Goal: Communication & Community: Participate in discussion

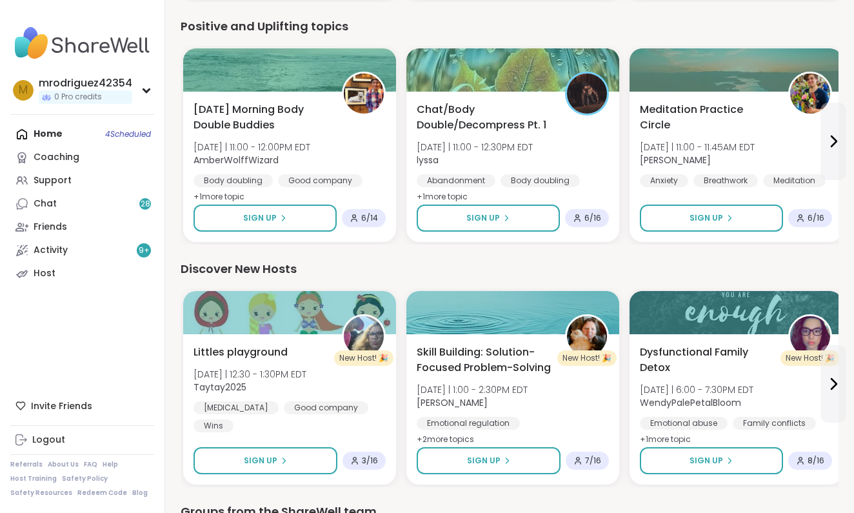
scroll to position [1380, 0]
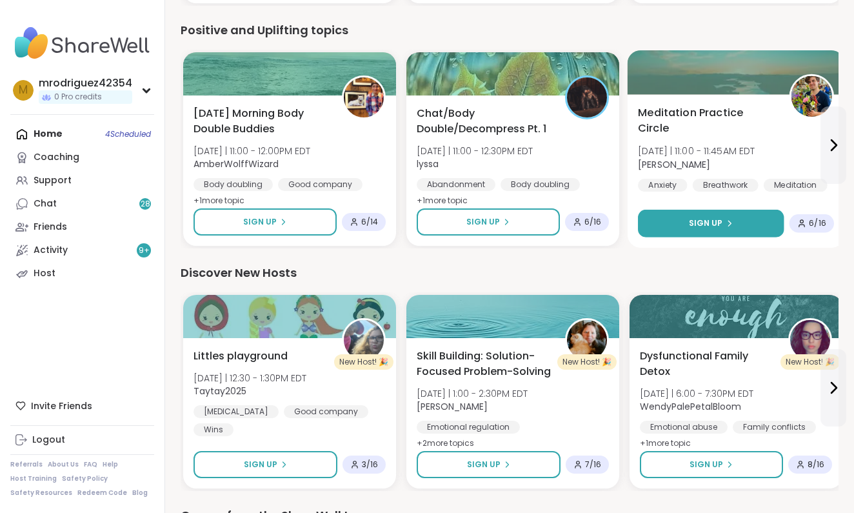
click at [713, 221] on span "Sign Up" at bounding box center [706, 223] width 34 height 12
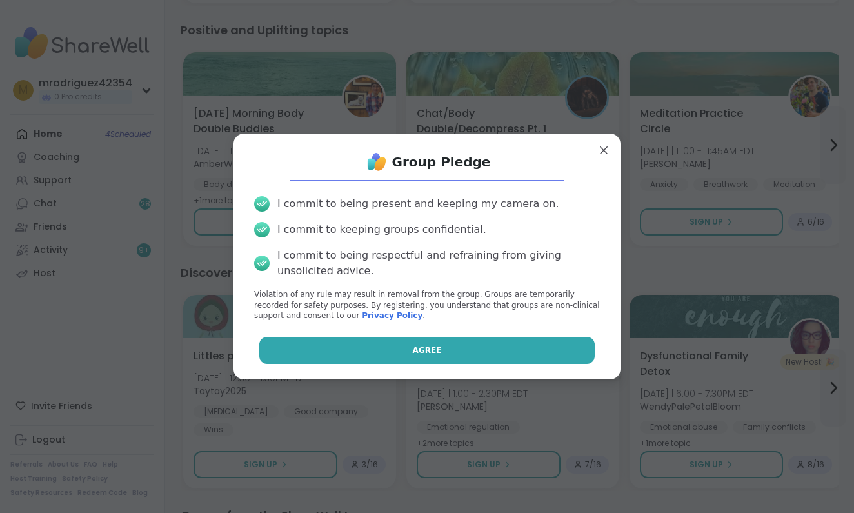
click at [433, 344] on span "Agree" at bounding box center [427, 350] width 29 height 12
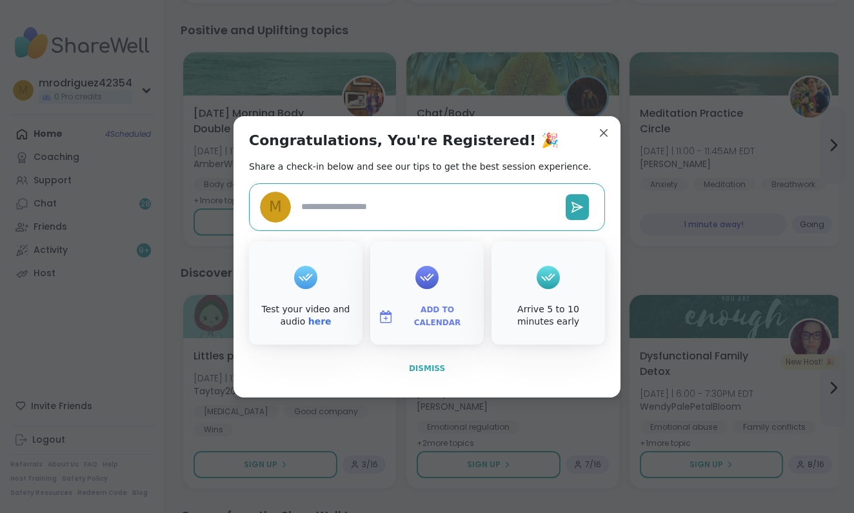
type textarea "*"
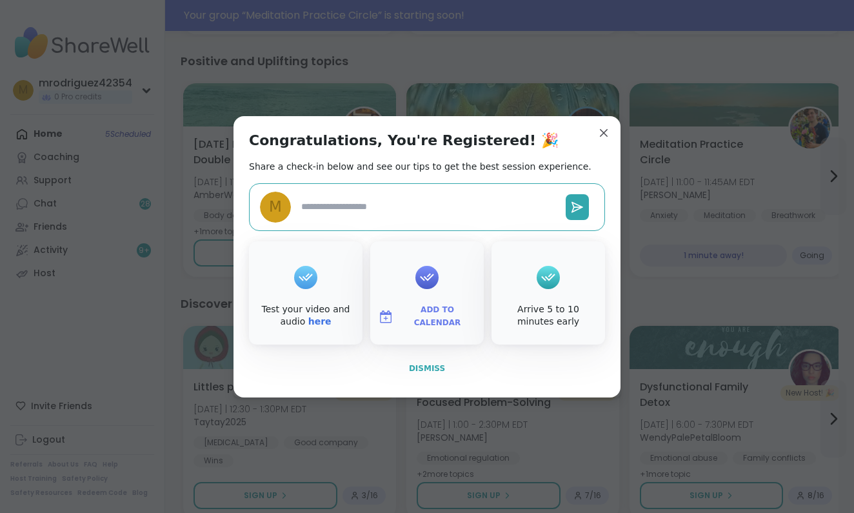
click at [428, 367] on span "Dismiss" at bounding box center [427, 368] width 36 height 9
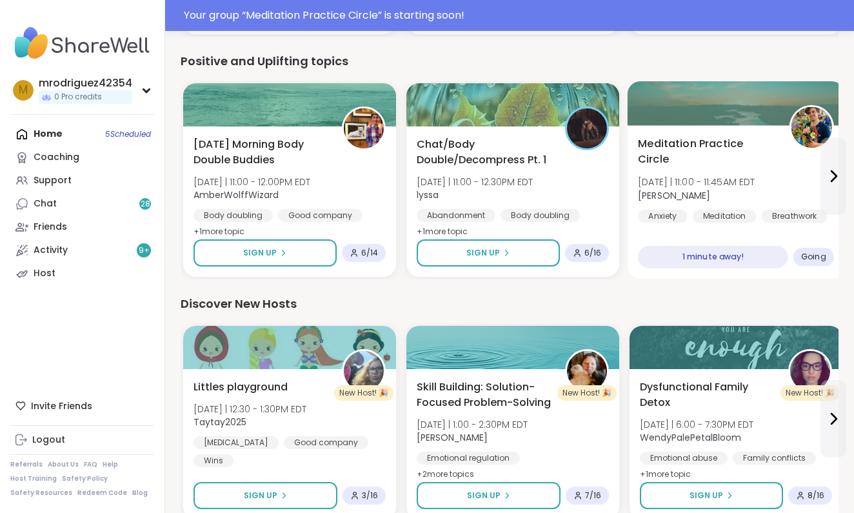
click at [812, 256] on span "Going" at bounding box center [813, 257] width 25 height 10
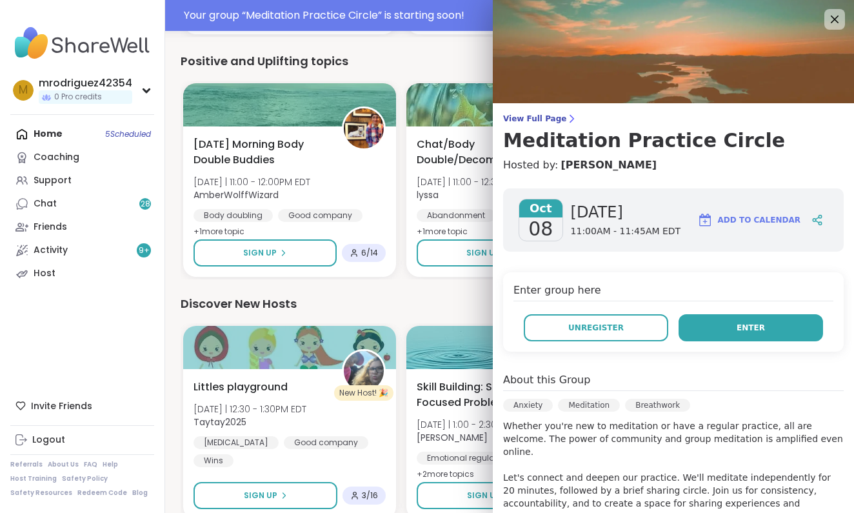
click at [723, 325] on button "Enter" at bounding box center [751, 327] width 144 height 27
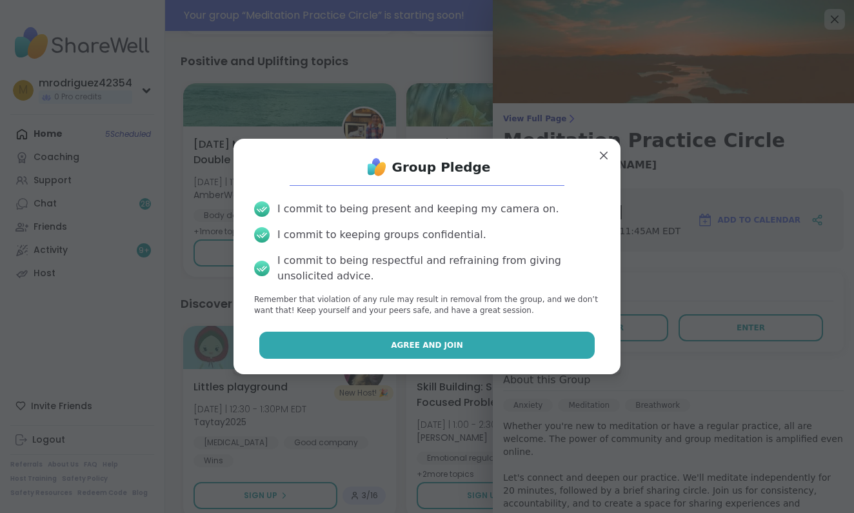
click at [453, 343] on span "Agree and Join" at bounding box center [427, 345] width 72 height 12
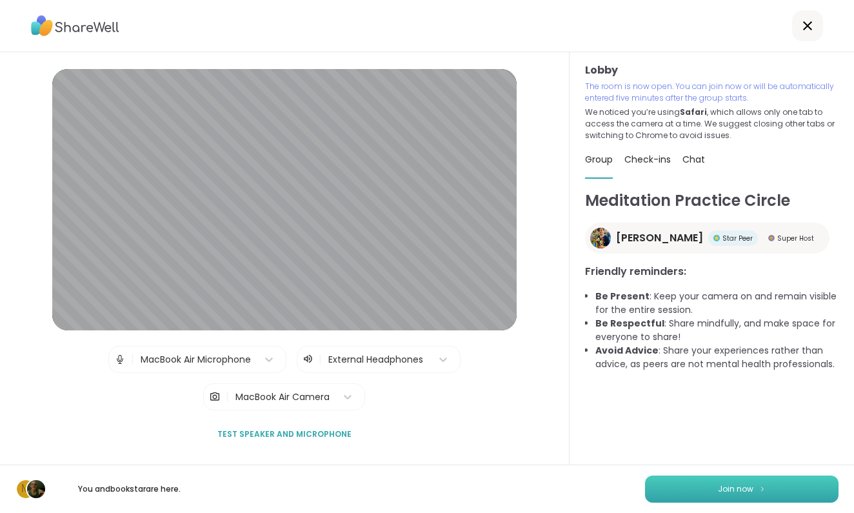
click at [708, 486] on button "Join now" at bounding box center [742, 488] width 194 height 27
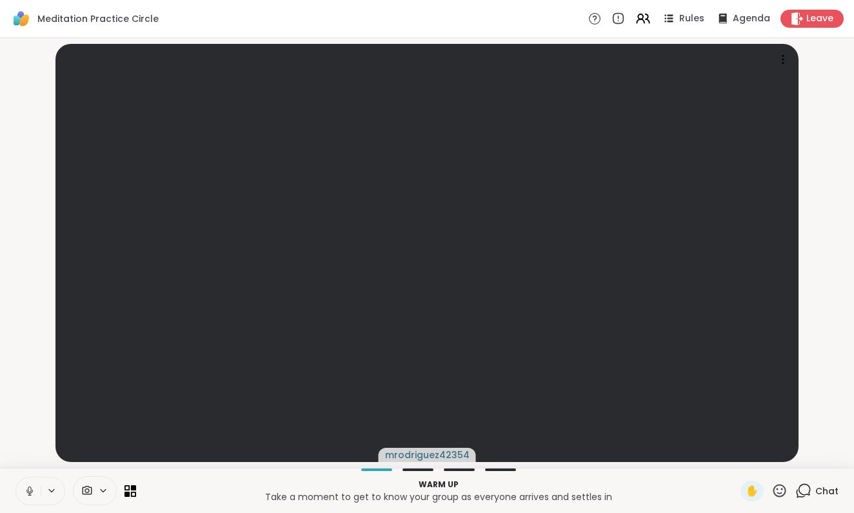
click at [26, 489] on icon at bounding box center [30, 491] width 12 height 12
click at [802, 488] on icon at bounding box center [803, 490] width 16 height 16
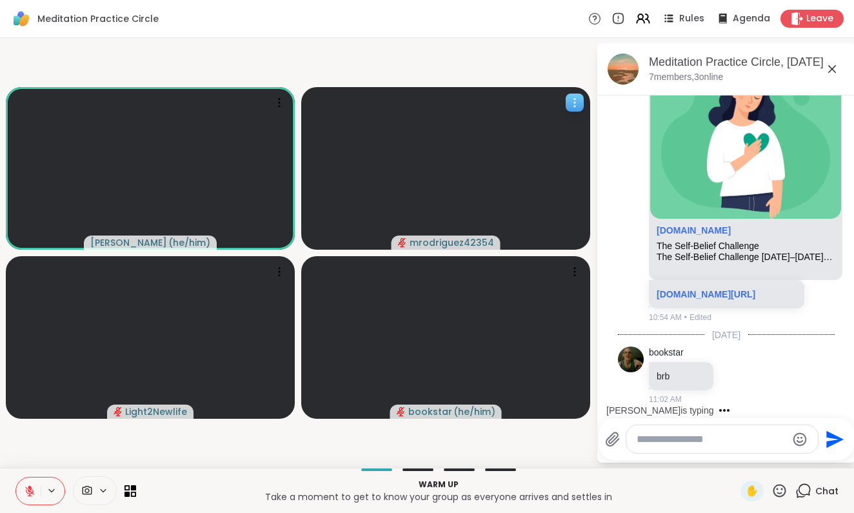
scroll to position [1414, 0]
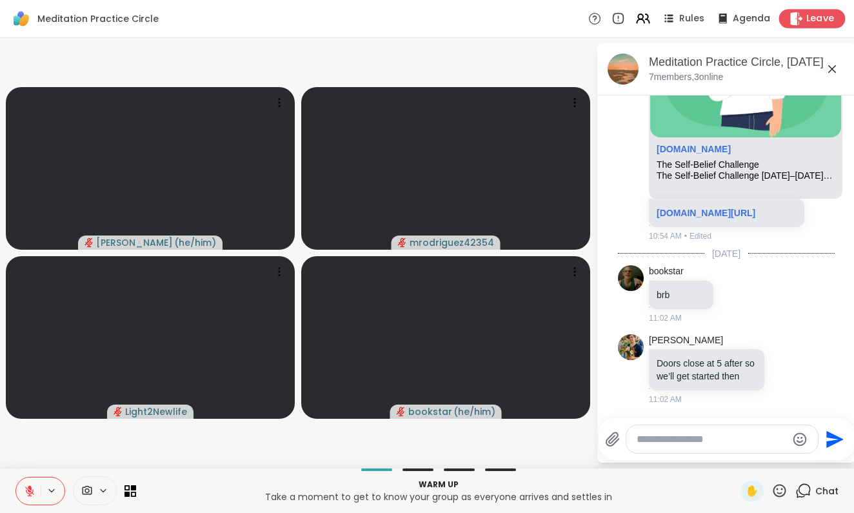
click at [820, 15] on span "Leave" at bounding box center [820, 19] width 28 height 14
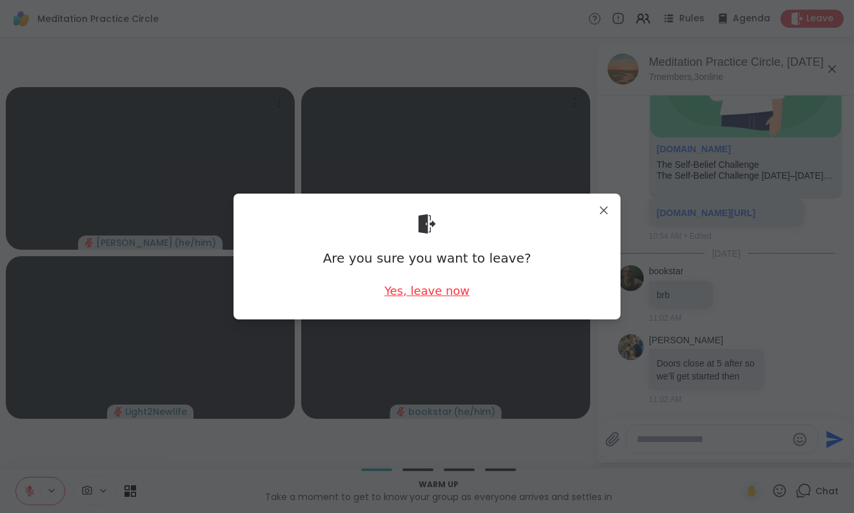
click at [433, 288] on div "Yes, leave now" at bounding box center [426, 291] width 85 height 16
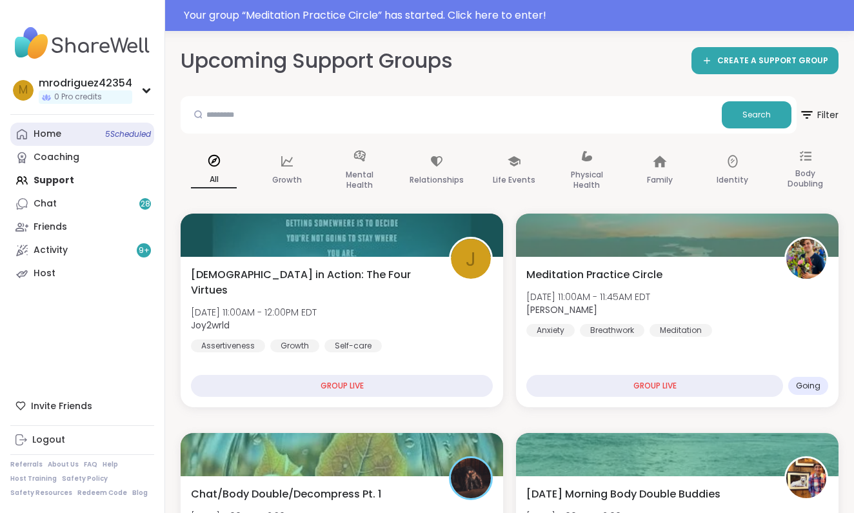
click at [77, 126] on link "Home 5 Scheduled" at bounding box center [82, 134] width 144 height 23
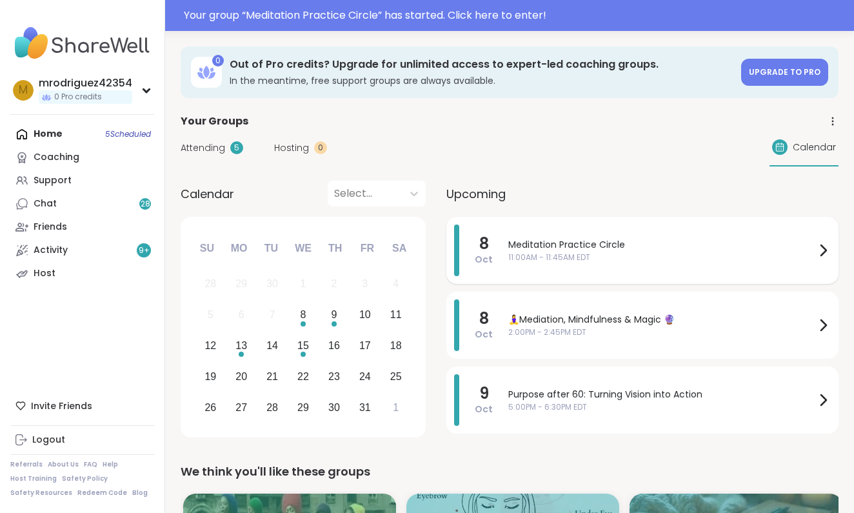
click at [548, 259] on span "11:00AM - 11:45AM EDT" at bounding box center [661, 258] width 307 height 12
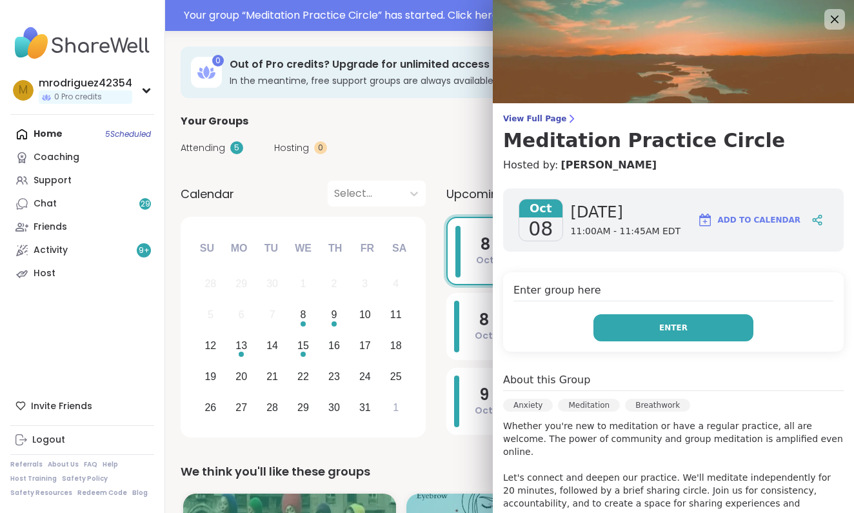
click at [681, 329] on span "Enter" at bounding box center [673, 328] width 28 height 12
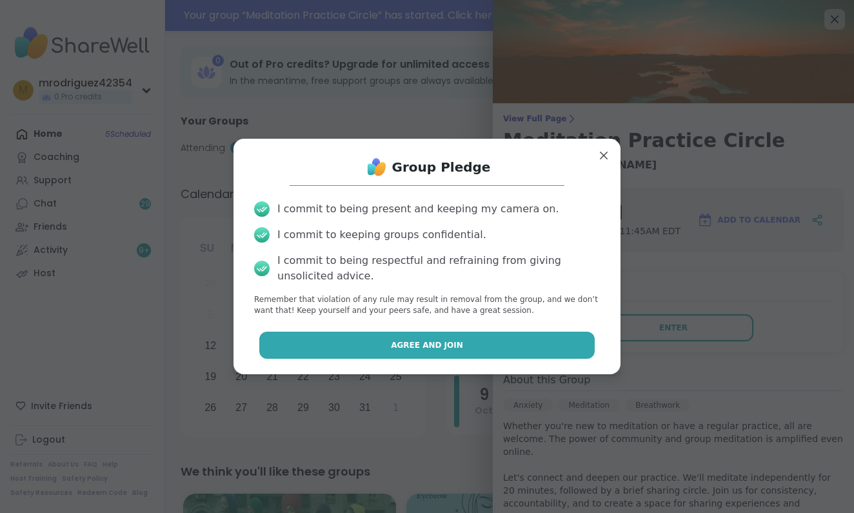
click at [426, 347] on span "Agree and Join" at bounding box center [427, 345] width 72 height 12
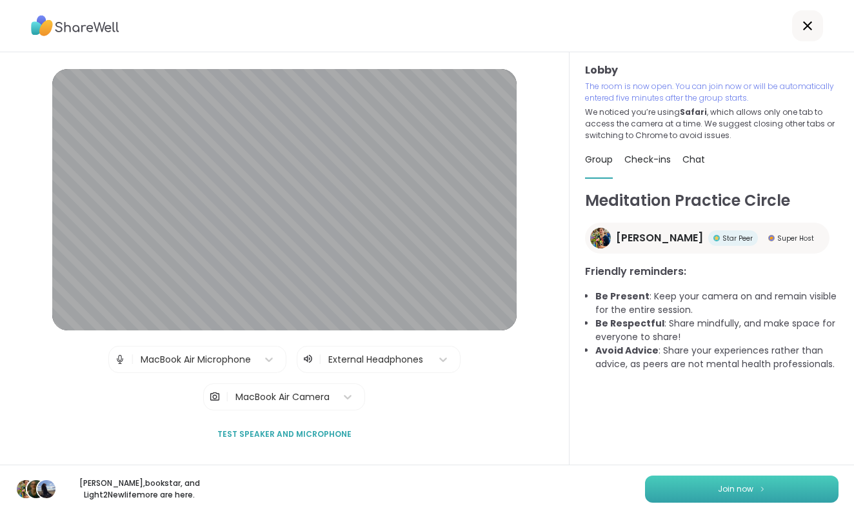
click at [726, 490] on span "Join now" at bounding box center [735, 489] width 35 height 12
